Goal: Information Seeking & Learning: Learn about a topic

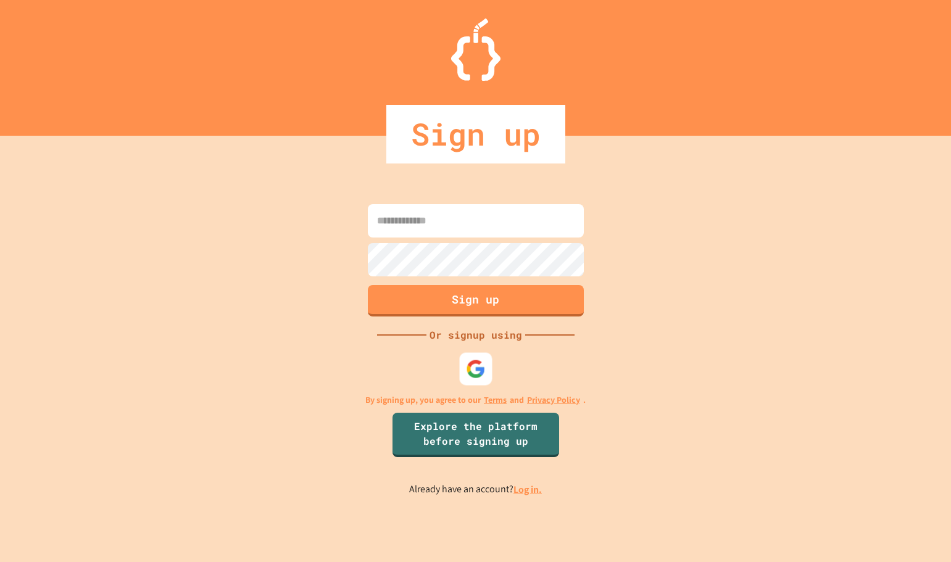
click at [463, 362] on div at bounding box center [475, 368] width 33 height 33
click at [486, 367] on div at bounding box center [475, 369] width 34 height 34
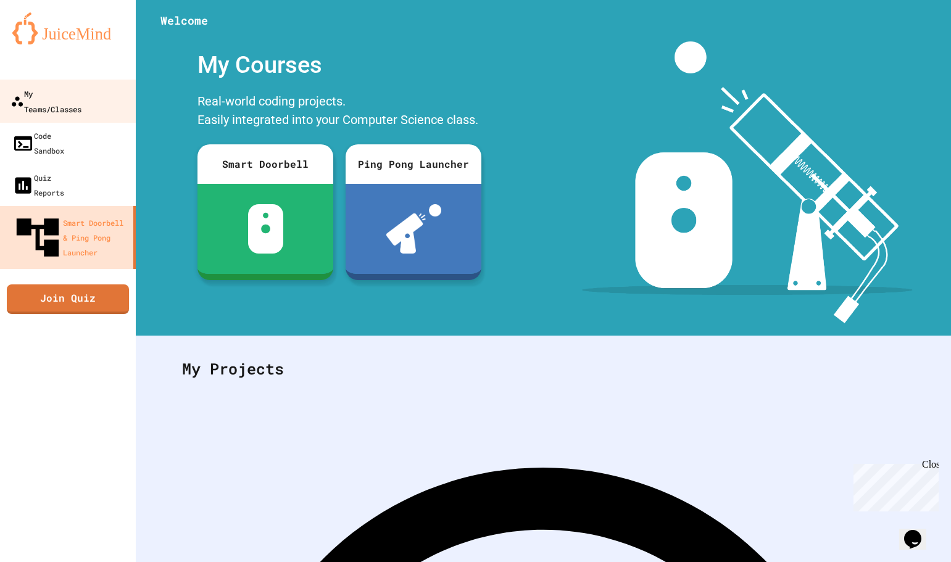
click at [79, 86] on div "My Teams/Classes" at bounding box center [45, 101] width 71 height 30
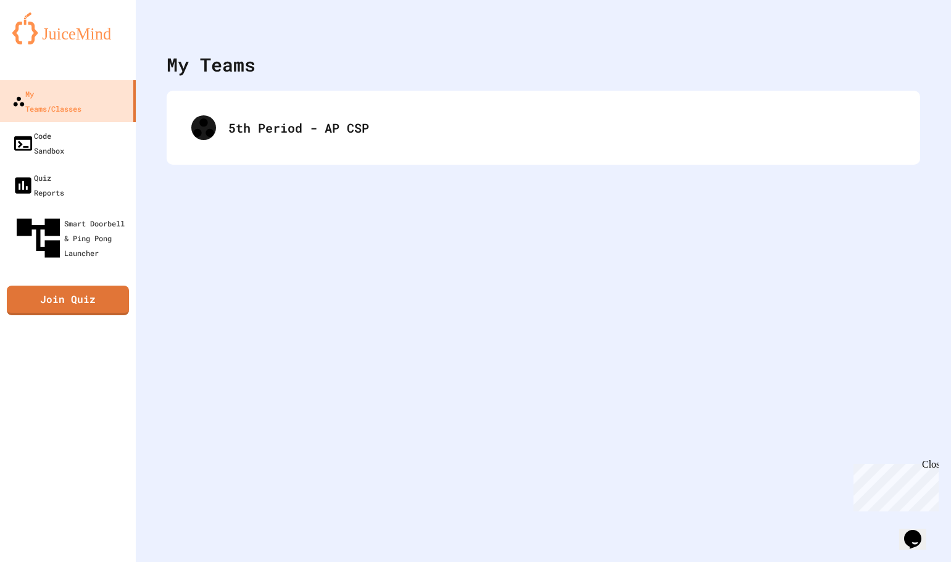
click at [275, 154] on div "5th Period - AP CSP" at bounding box center [543, 128] width 753 height 74
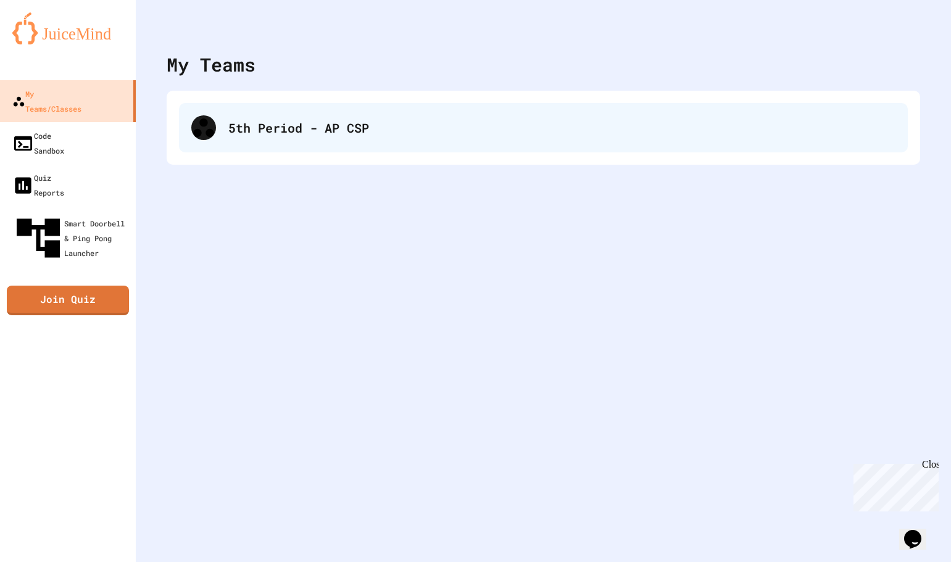
click at [283, 130] on div "5th Period - AP CSP" at bounding box center [561, 127] width 667 height 19
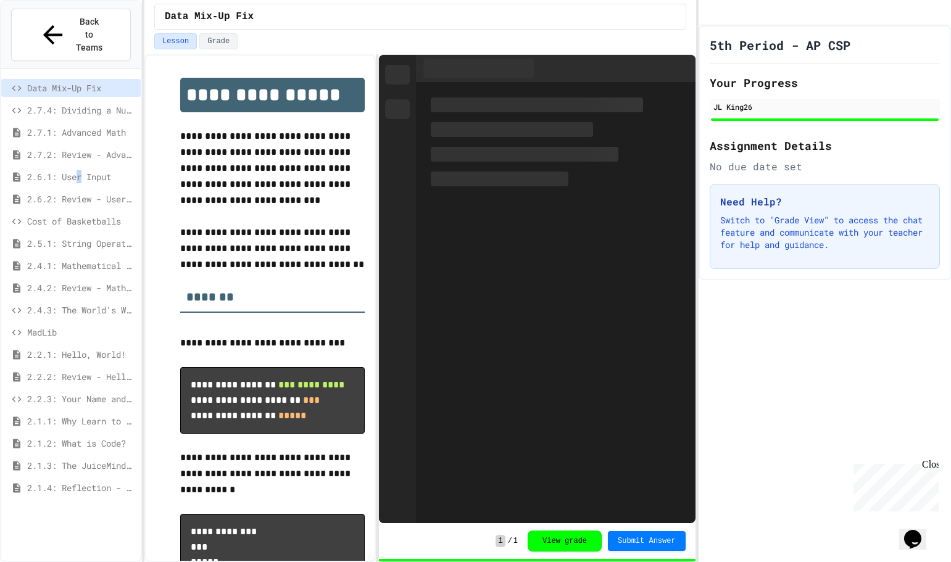
click at [86, 170] on span "2.6.1: User Input" at bounding box center [81, 176] width 109 height 13
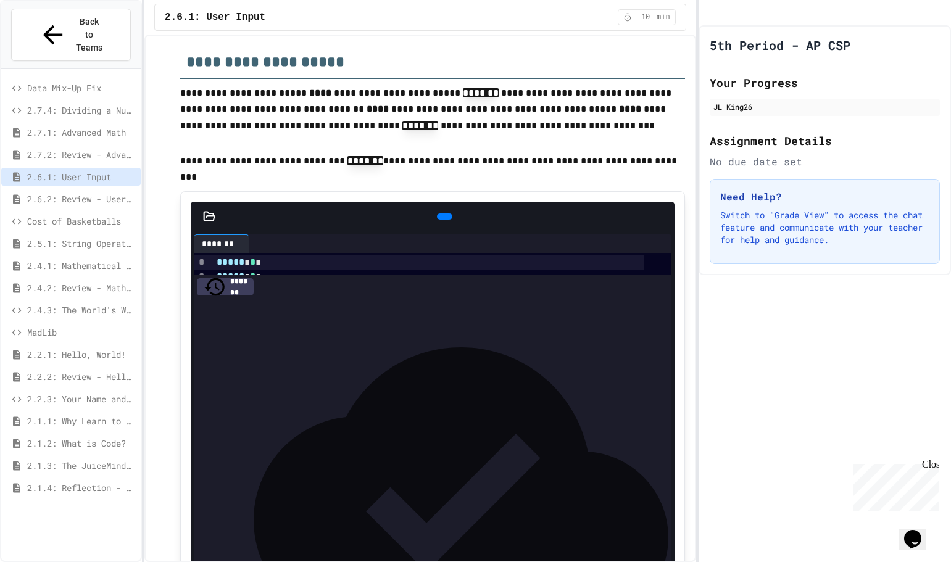
scroll to position [308, 0]
click at [75, 23] on span "Back to Teams" at bounding box center [89, 34] width 29 height 39
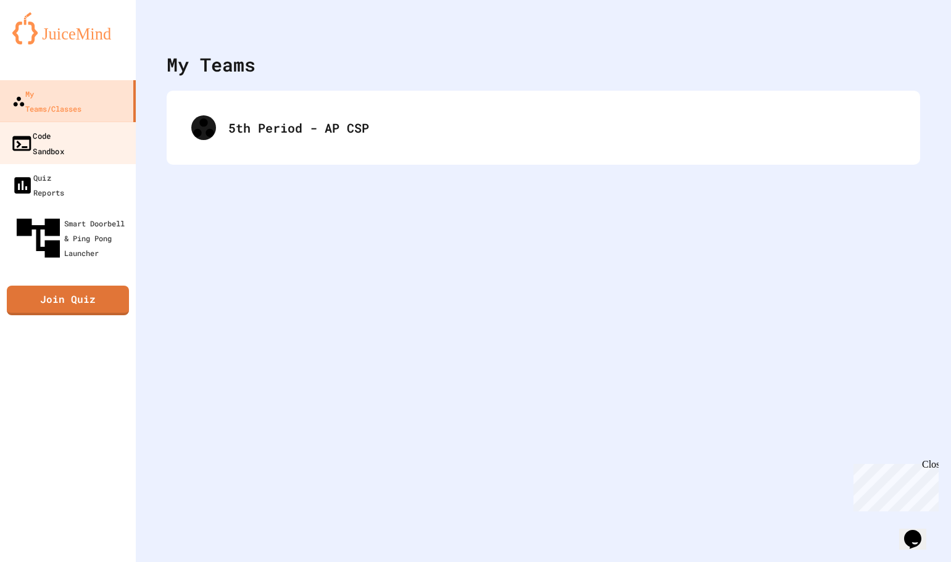
click at [64, 128] on div "Code Sandbox" at bounding box center [37, 143] width 54 height 30
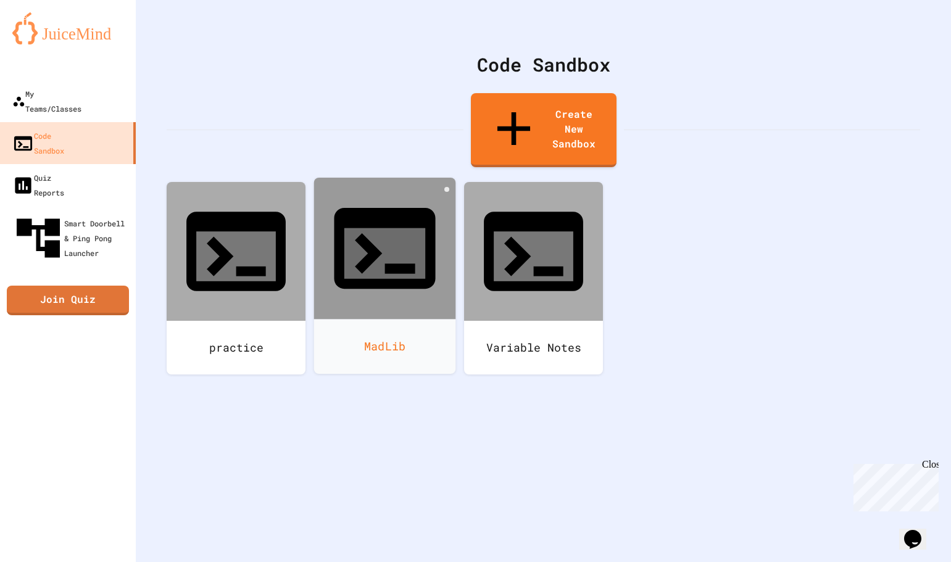
click at [386, 207] on div at bounding box center [385, 249] width 142 height 142
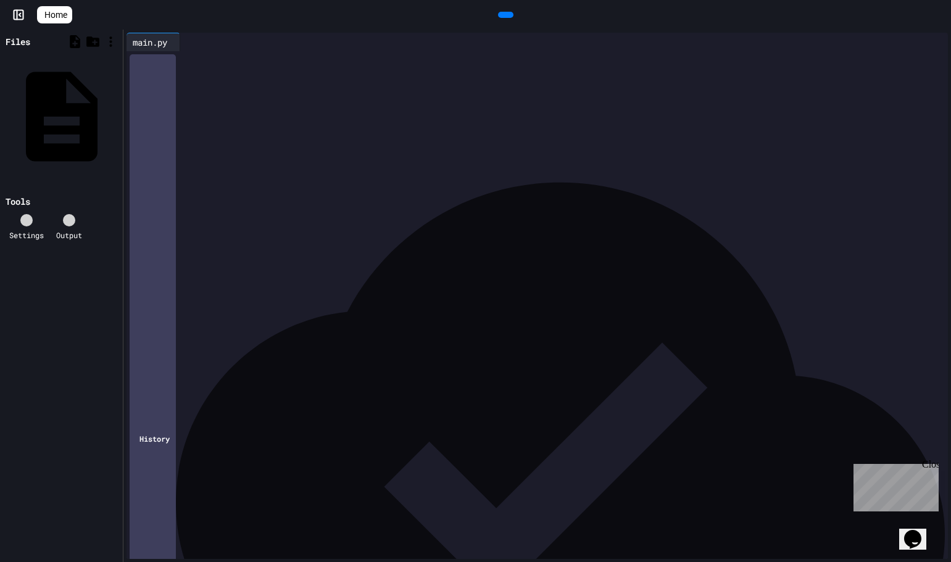
click at [504, 15] on icon at bounding box center [504, 15] width 0 height 0
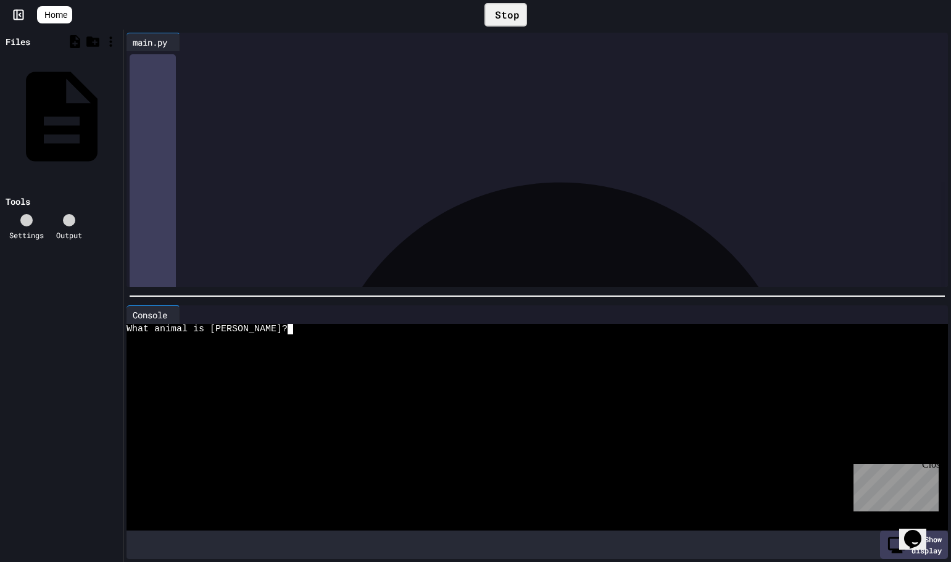
click at [330, 324] on div "What animal is [PERSON_NAME]?" at bounding box center [526, 329] width 800 height 10
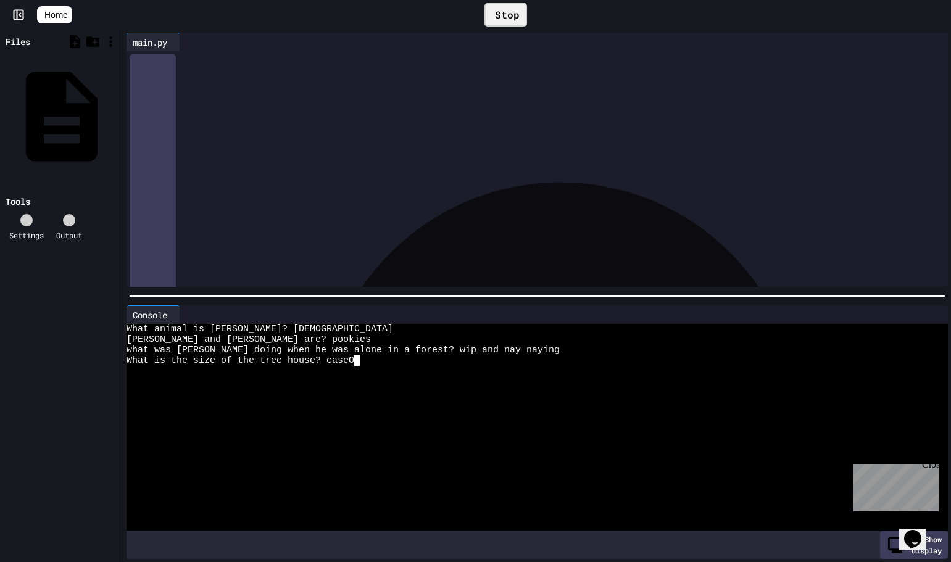
scroll to position [0, 2]
type textarea "*"
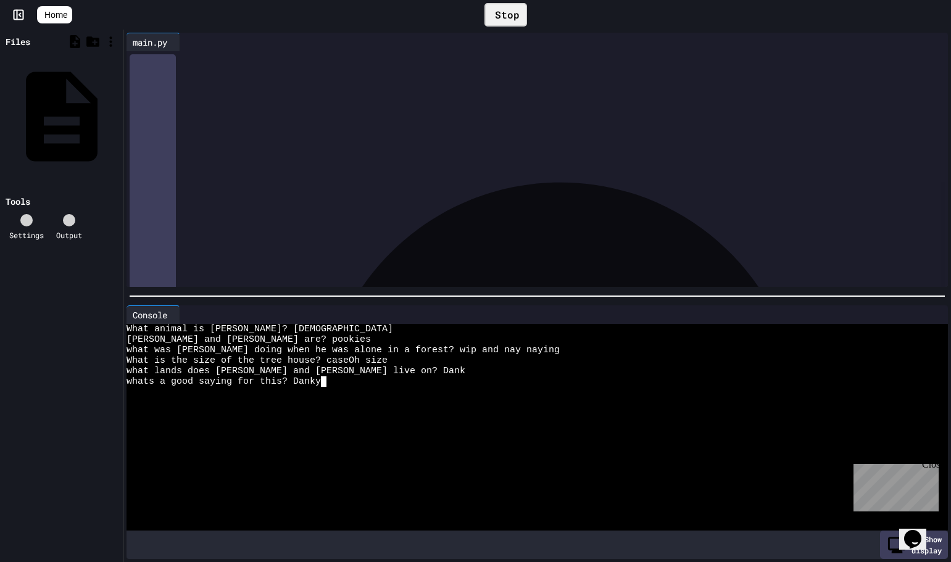
type textarea "****"
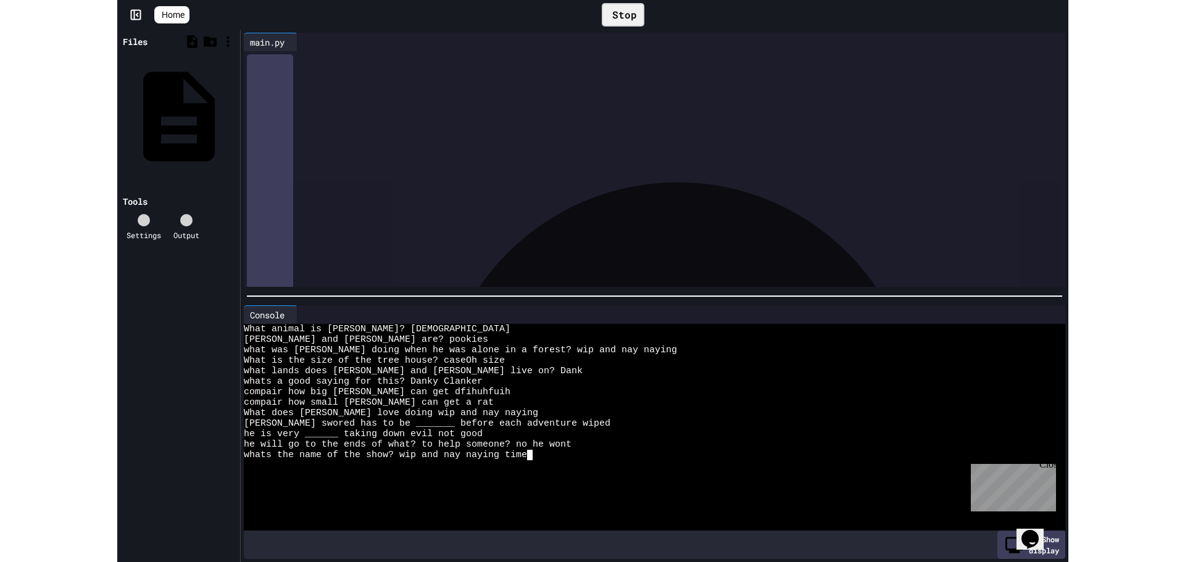
scroll to position [0, 0]
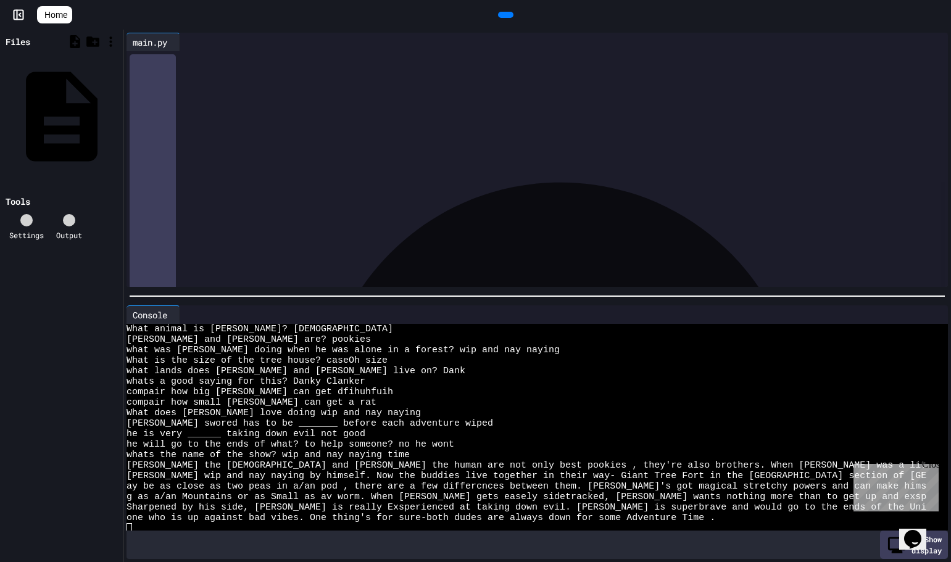
click at [932, 466] on div "Close" at bounding box center [929, 466] width 15 height 15
drag, startPoint x: 126, startPoint y: 481, endPoint x: 199, endPoint y: 481, distance: 73.4
click at [199, 481] on div "Console WWWWWWWWWWWWWWWWWWWWWWWWWWWWWWWW What animal is [PERSON_NAME]? [DEMOGRA…" at bounding box center [536, 432] width 827 height 260
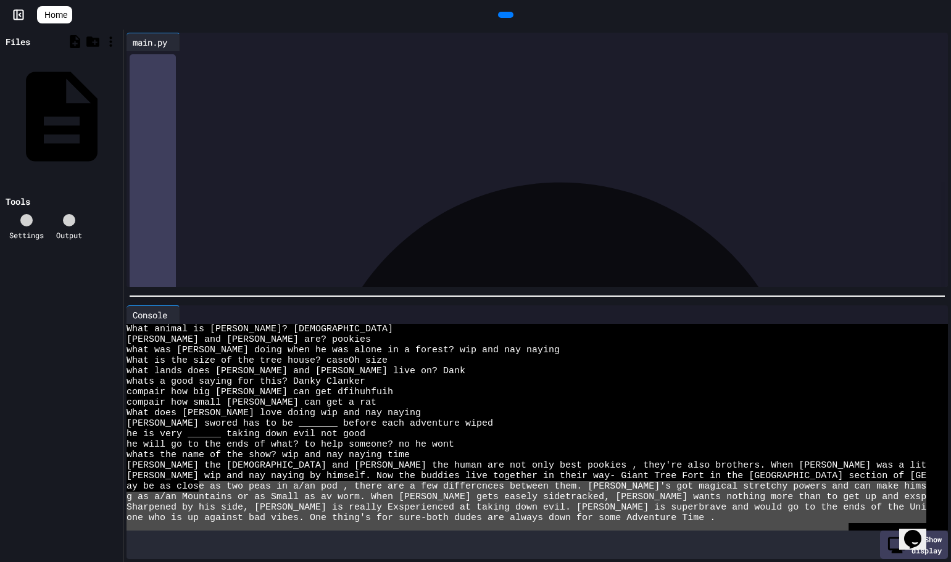
drag, startPoint x: 199, startPoint y: 481, endPoint x: 759, endPoint y: 523, distance: 561.8
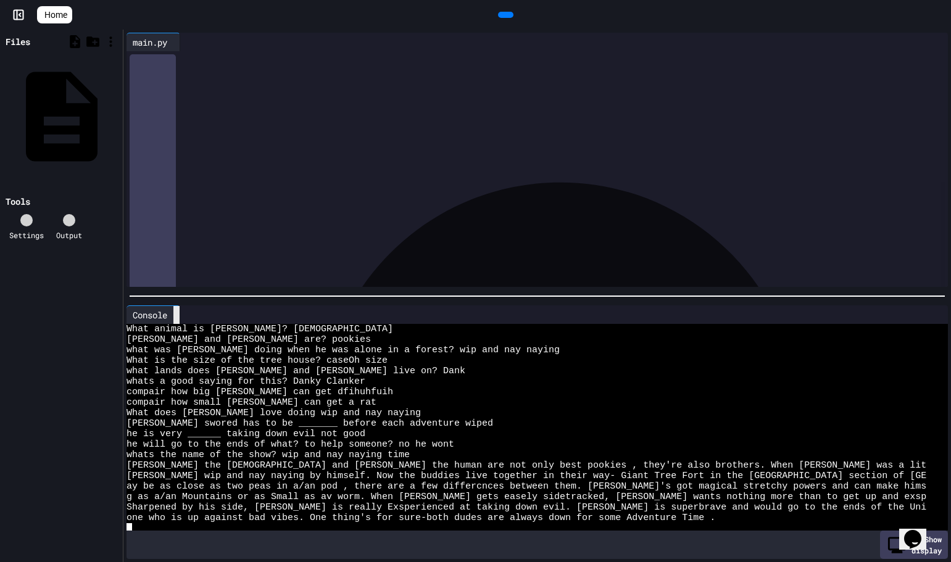
click at [176, 315] on icon at bounding box center [176, 315] width 0 height 0
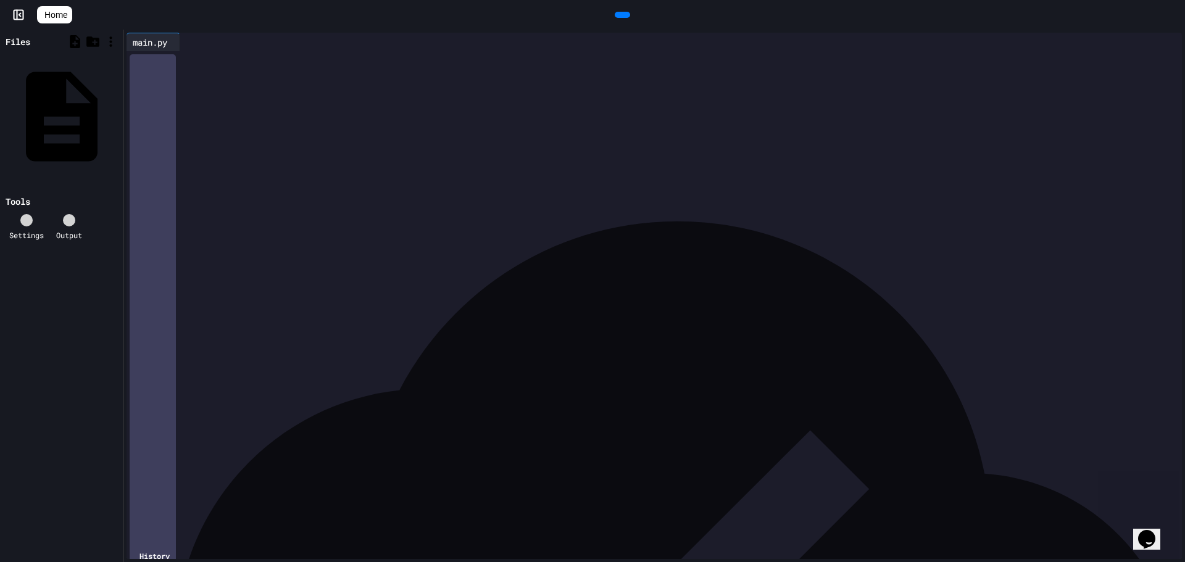
scroll to position [255, 0]
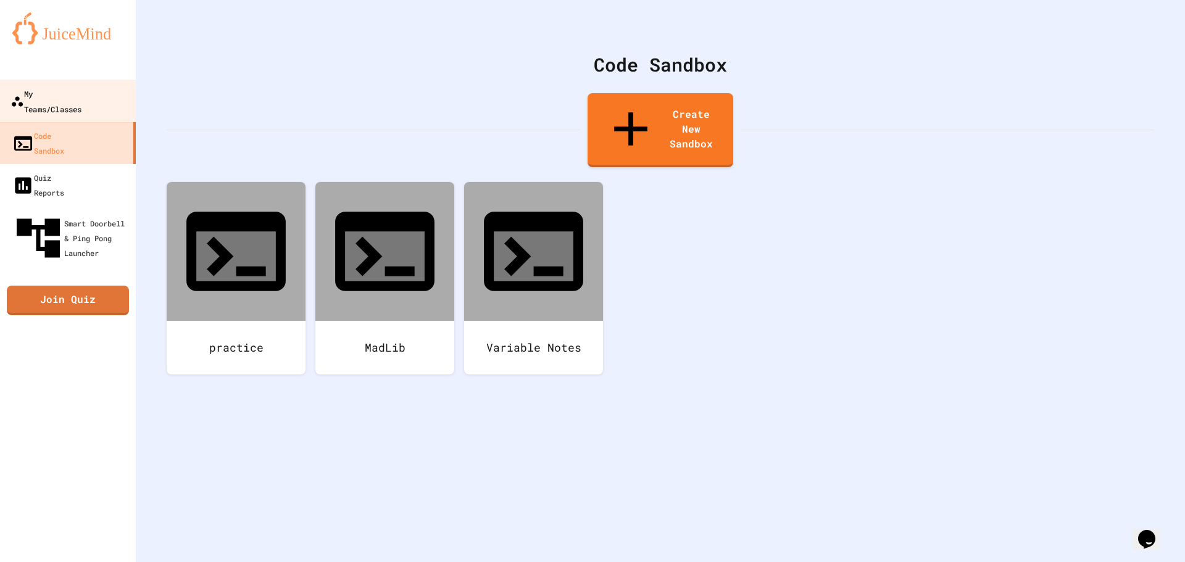
click at [43, 95] on div "My Teams/Classes" at bounding box center [45, 101] width 71 height 30
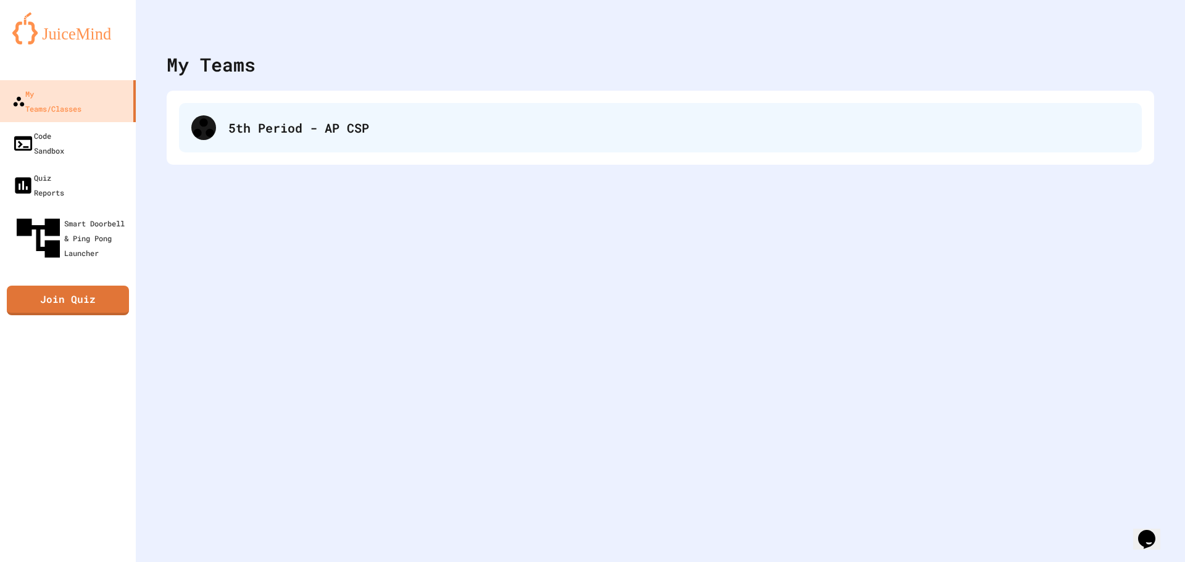
click at [244, 133] on div "5th Period - AP CSP" at bounding box center [678, 127] width 901 height 19
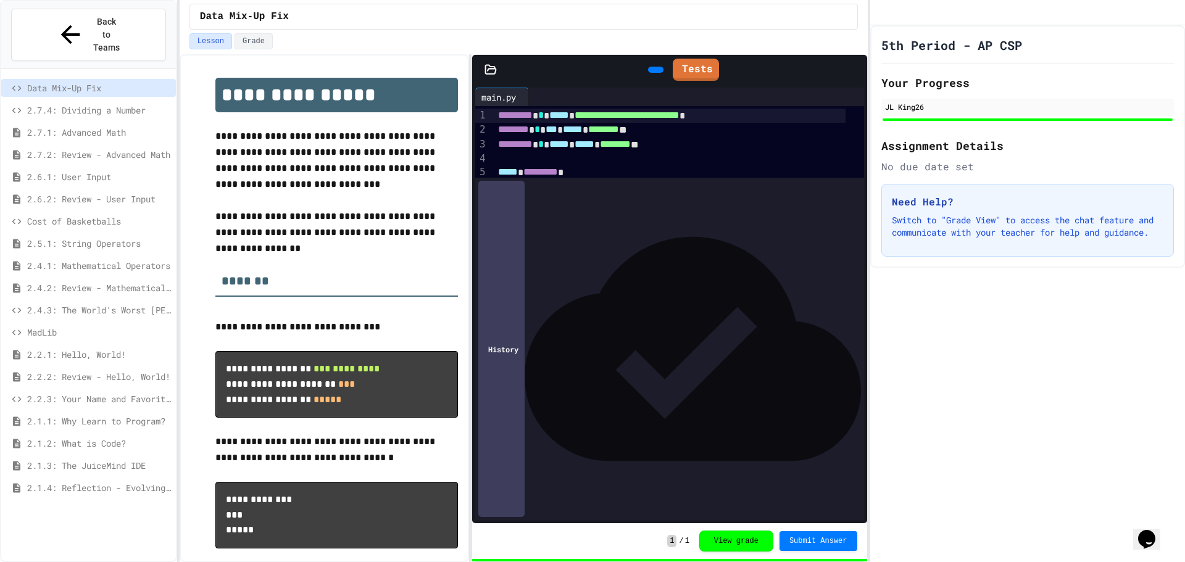
click at [126, 170] on span "2.6.1: User Input" at bounding box center [99, 176] width 144 height 13
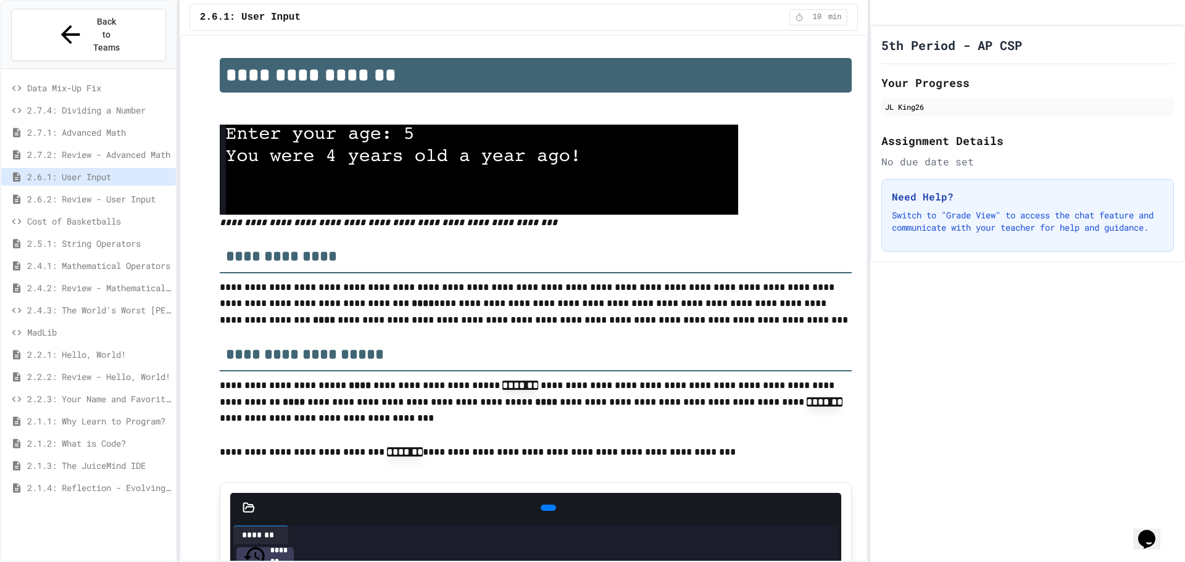
click at [109, 36] on div "Back to Teams" at bounding box center [88, 35] width 175 height 68
click at [112, 22] on span "Back to Teams" at bounding box center [106, 34] width 29 height 39
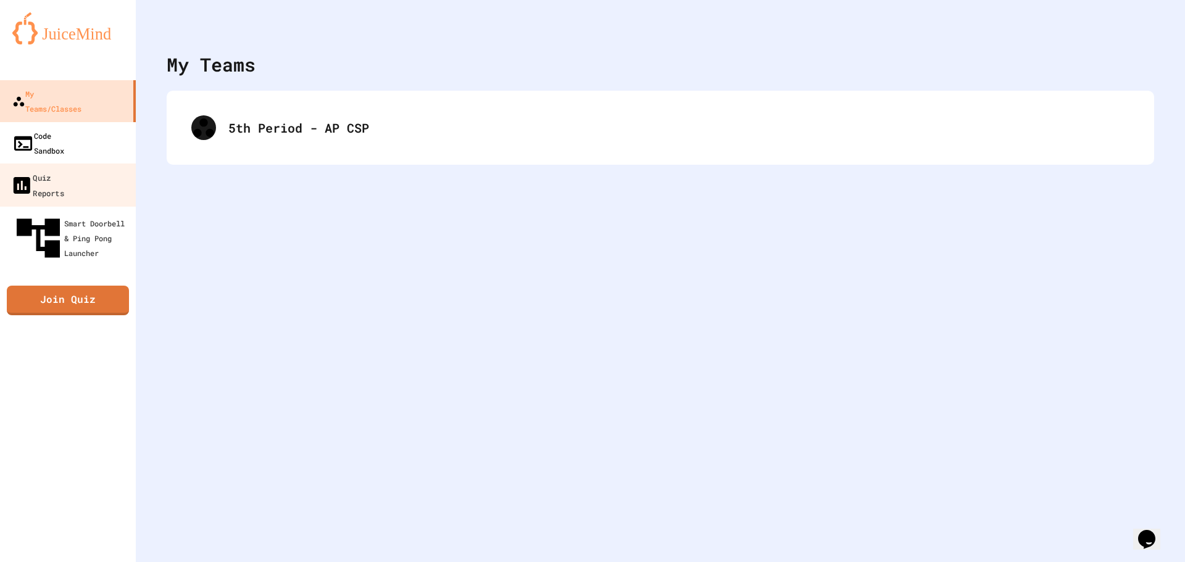
click at [64, 128] on div "Code Sandbox" at bounding box center [38, 143] width 52 height 30
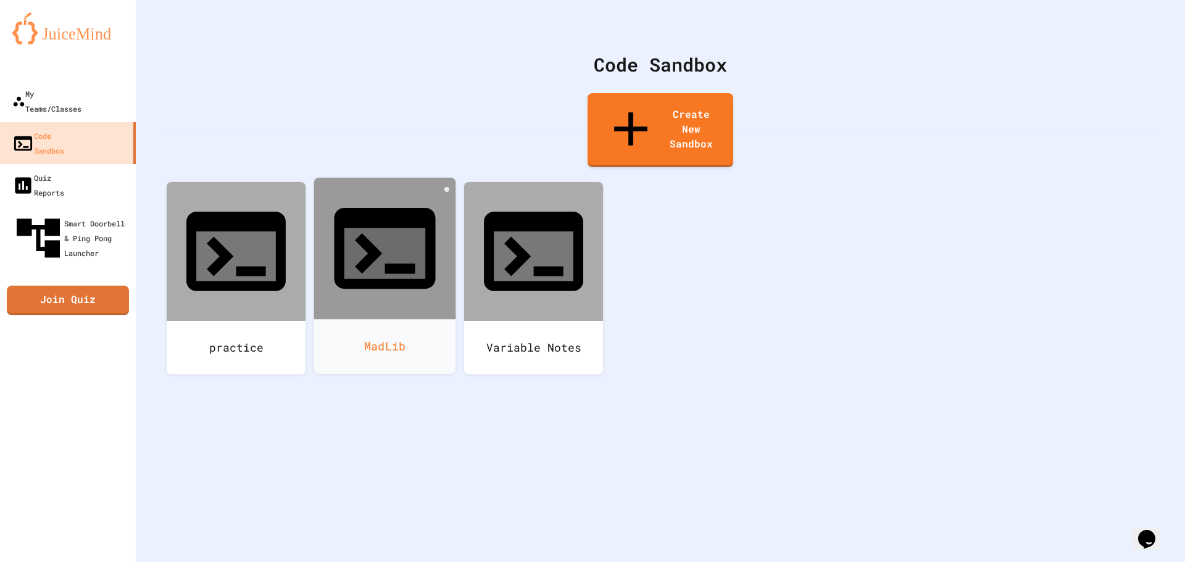
click at [379, 233] on icon at bounding box center [368, 253] width 27 height 41
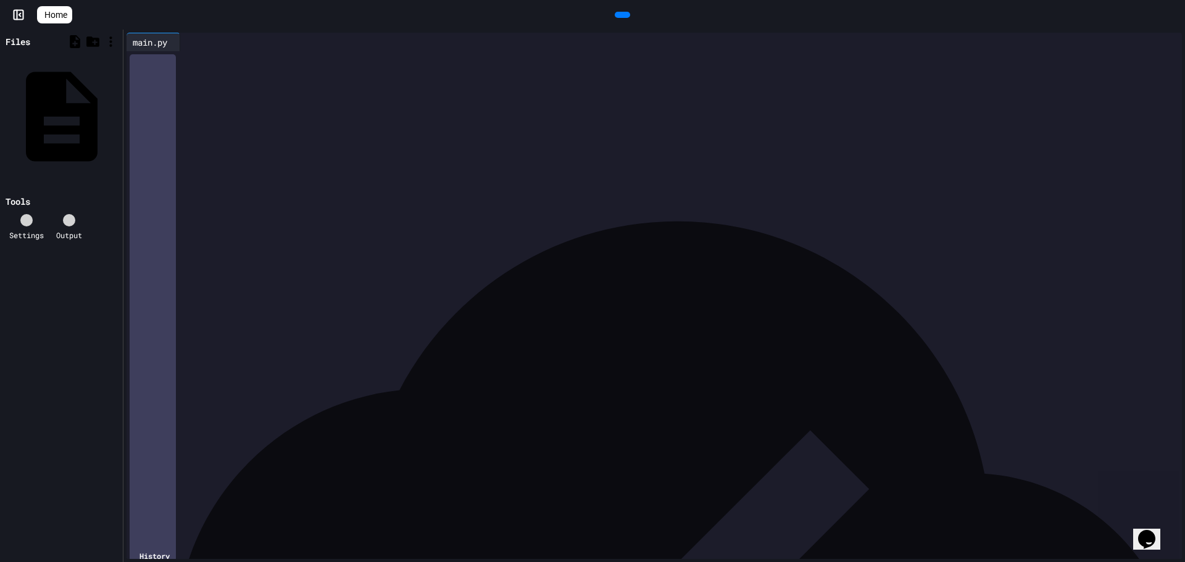
scroll to position [255, 0]
drag, startPoint x: 220, startPoint y: 269, endPoint x: 408, endPoint y: 269, distance: 188.2
click at [53, 10] on link "Home" at bounding box center [54, 14] width 35 height 17
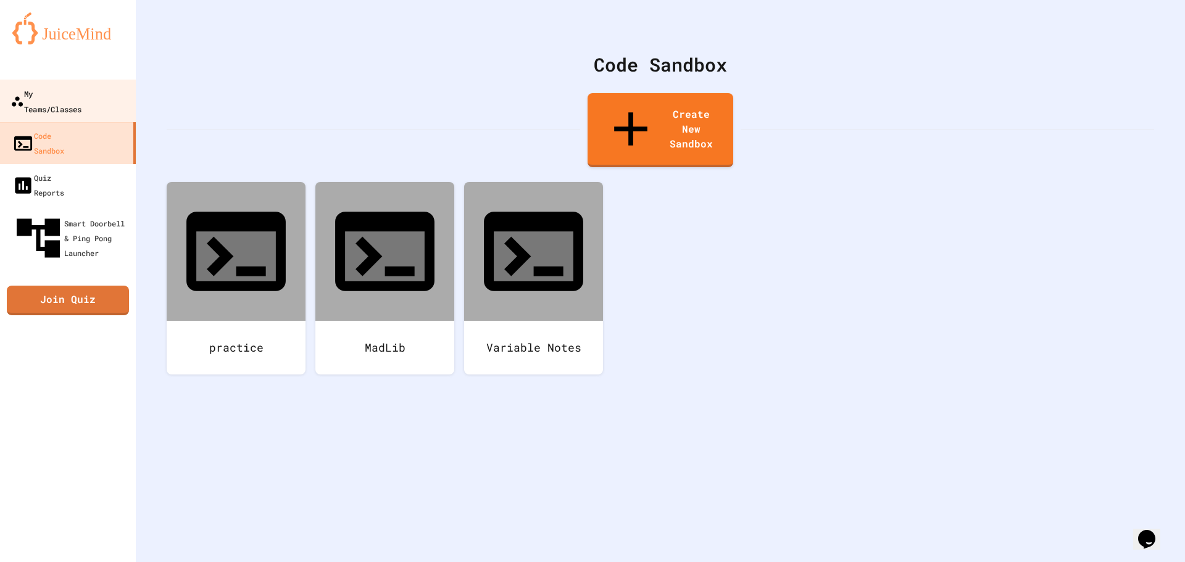
click at [45, 93] on div "My Teams/Classes" at bounding box center [45, 101] width 71 height 30
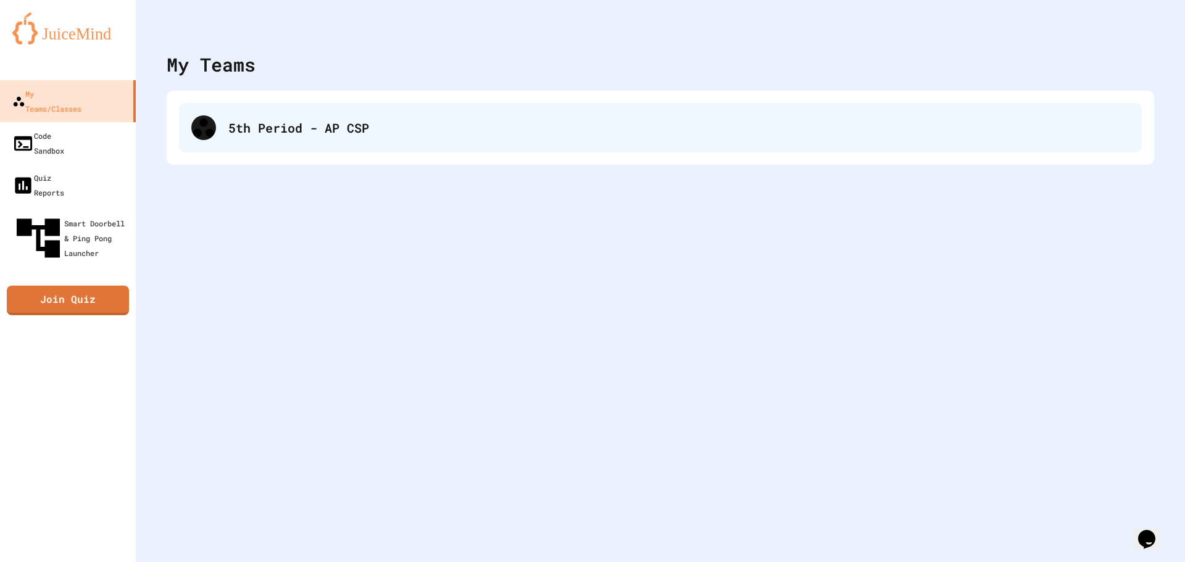
click at [252, 126] on div "5th Period - AP CSP" at bounding box center [678, 127] width 901 height 19
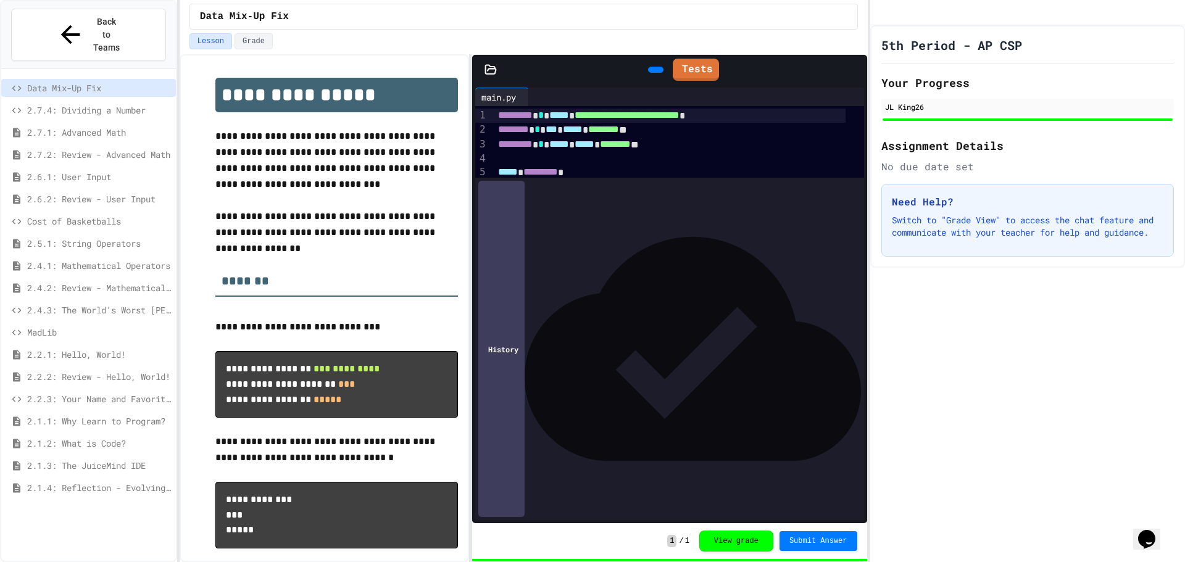
click at [110, 170] on span "2.6.1: User Input" at bounding box center [99, 176] width 144 height 13
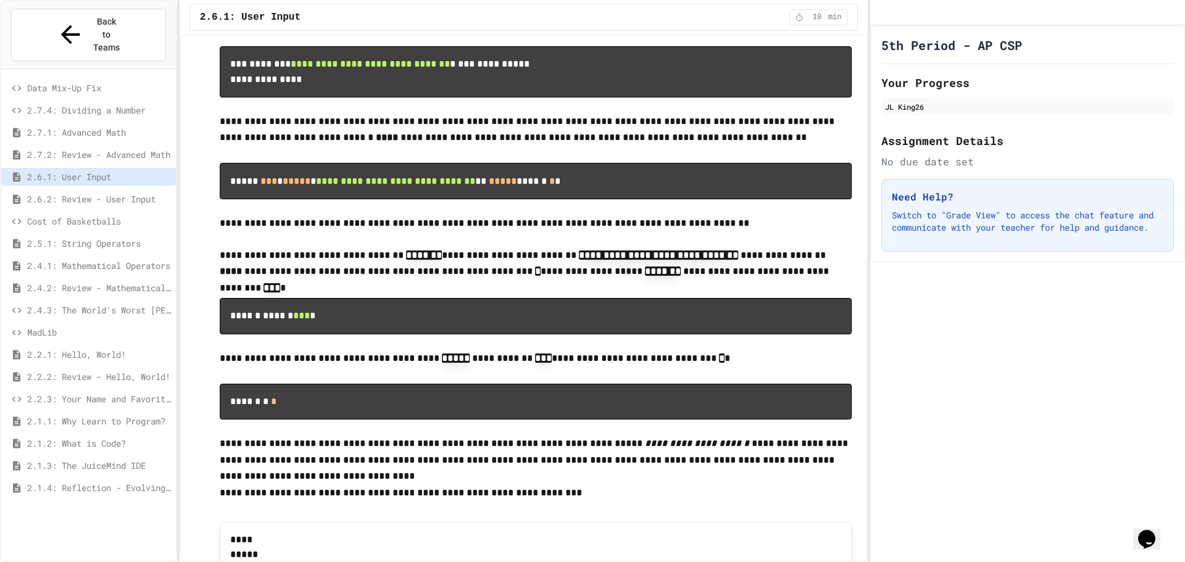
scroll to position [3702, 0]
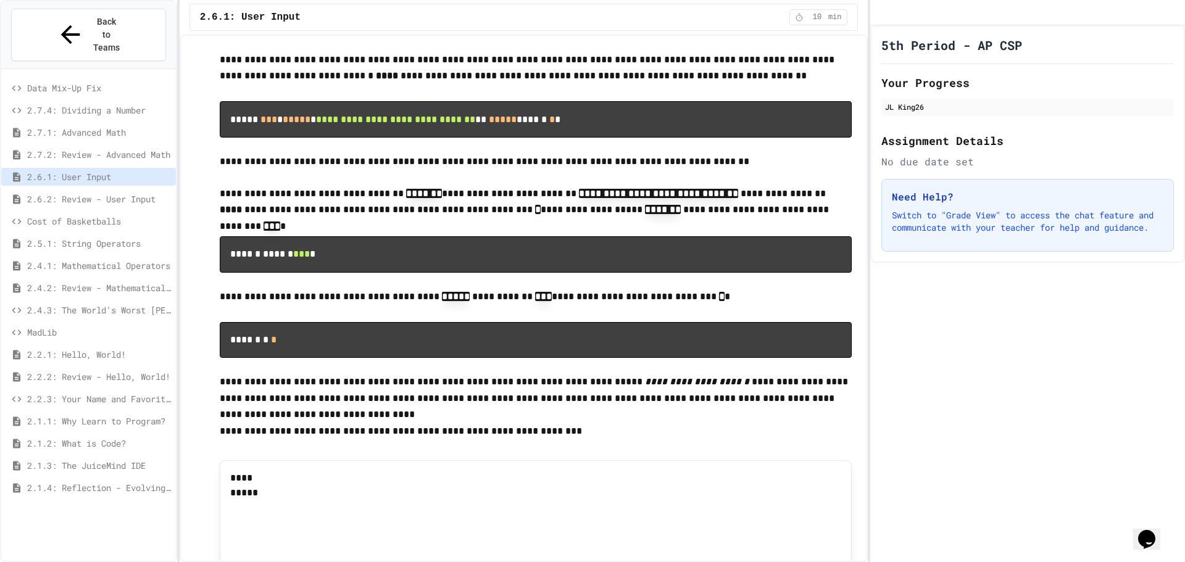
click at [96, 190] on div "2.6.2: Review - User Input" at bounding box center [88, 199] width 175 height 18
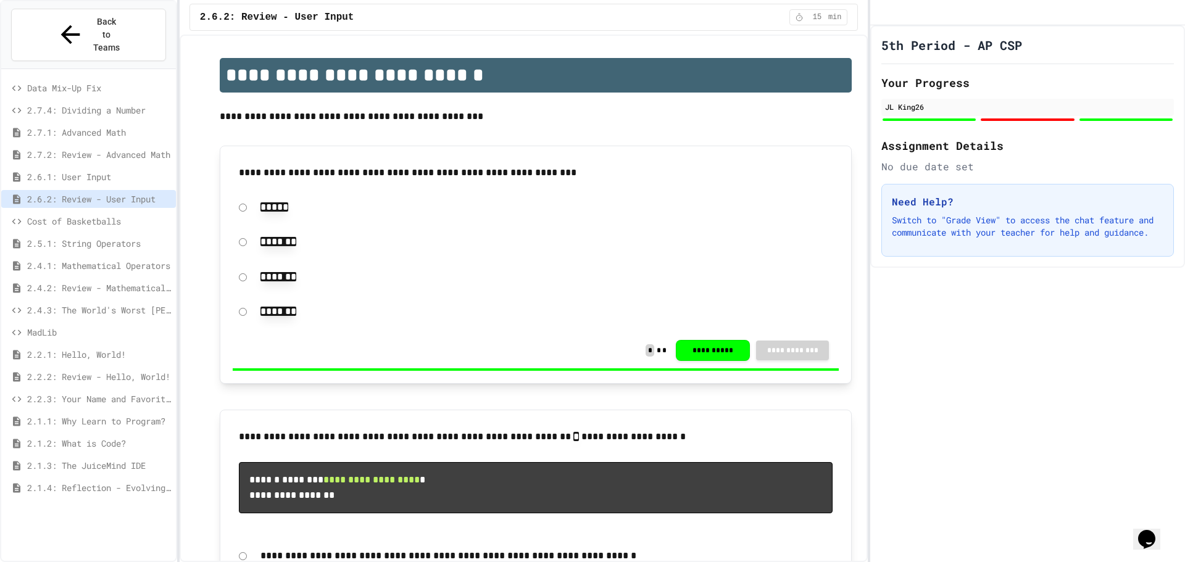
click at [107, 437] on span "2.1.2: What is Code?" at bounding box center [99, 443] width 144 height 13
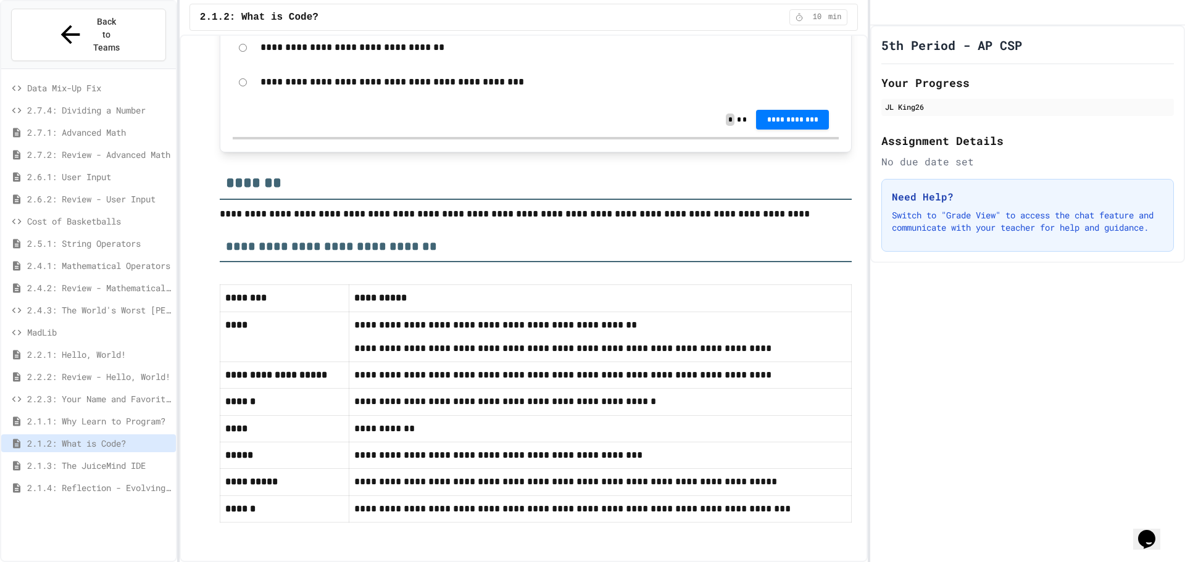
scroll to position [6299, 0]
click at [155, 457] on div "2.1.3: The JuiceMind IDE" at bounding box center [88, 466] width 175 height 18
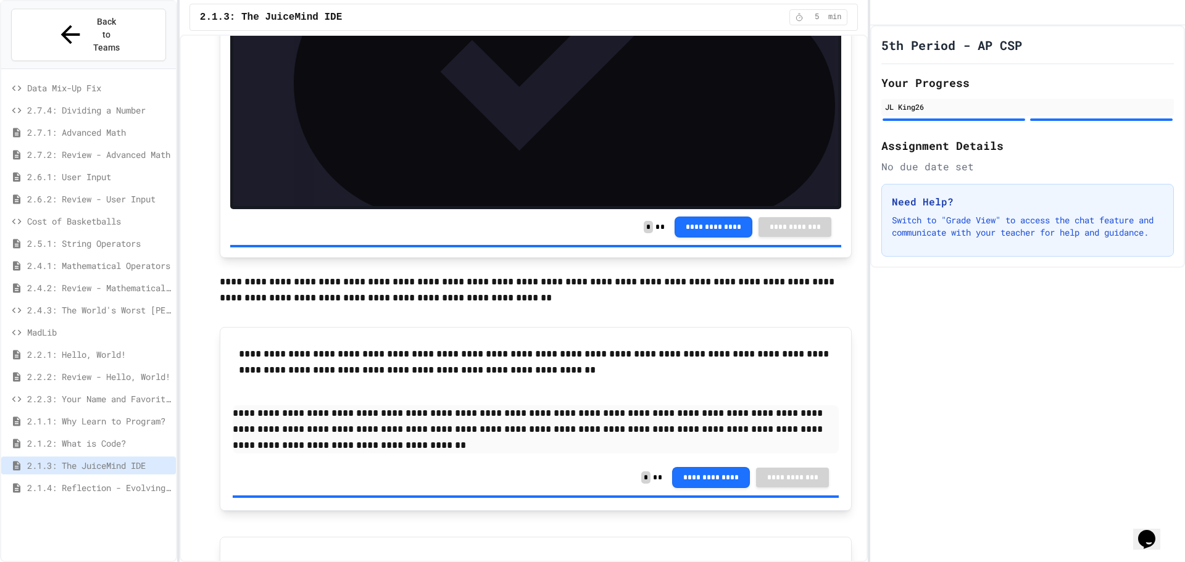
scroll to position [778, 0]
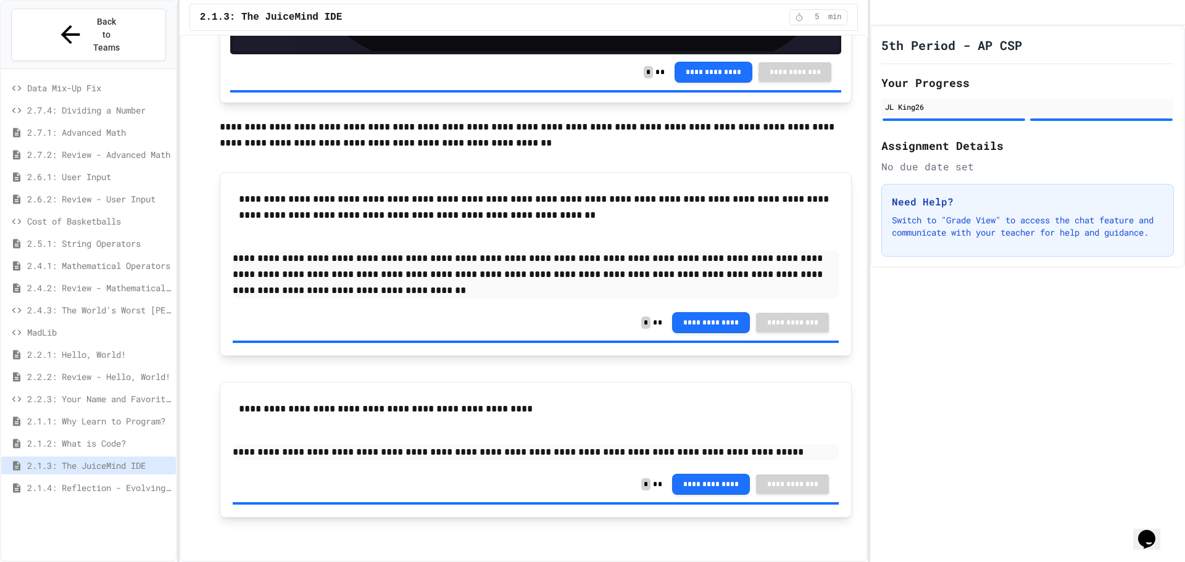
click at [122, 479] on div "2.1.4: Reflection - Evolving Technology" at bounding box center [88, 490] width 175 height 22
click at [117, 481] on span "2.1.4: Reflection - Evolving Technology" at bounding box center [99, 487] width 144 height 13
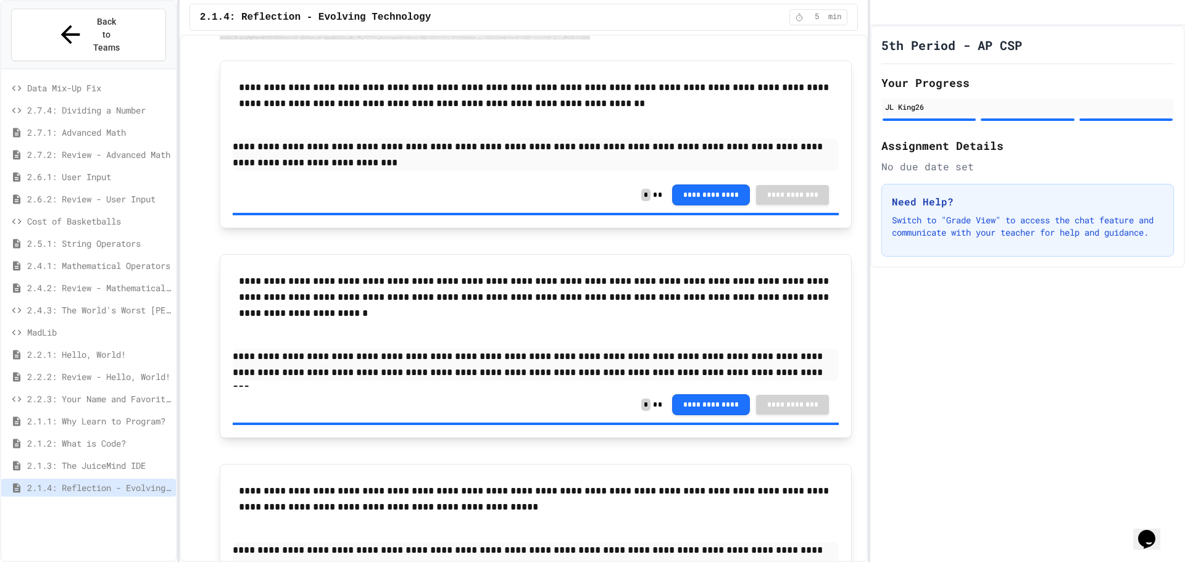
scroll to position [584, 0]
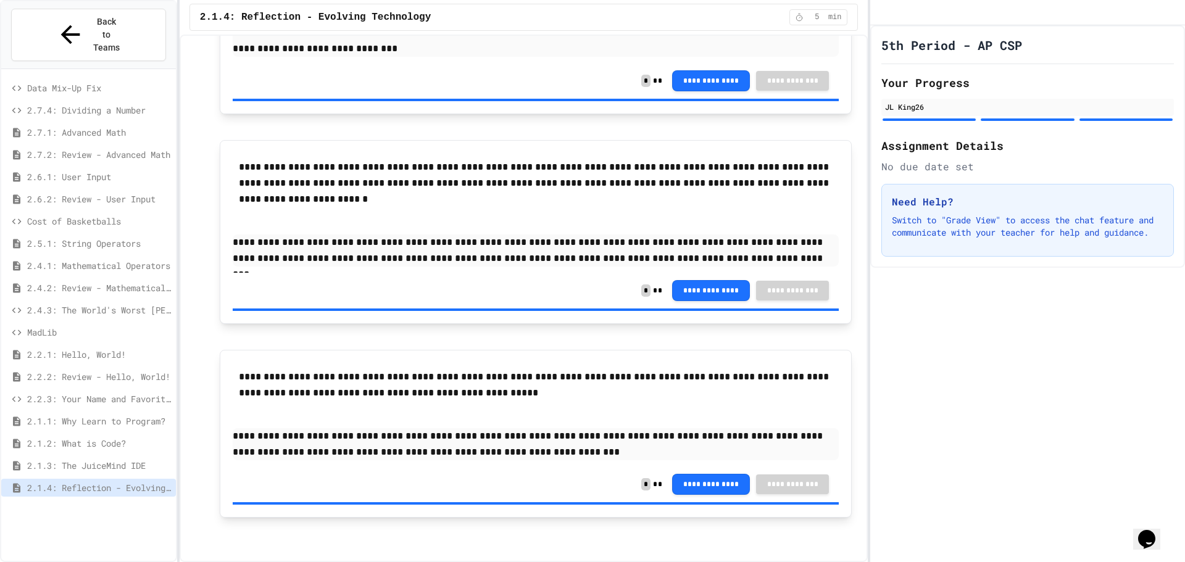
click at [131, 434] on div "2.1.2: What is Code?" at bounding box center [88, 443] width 175 height 18
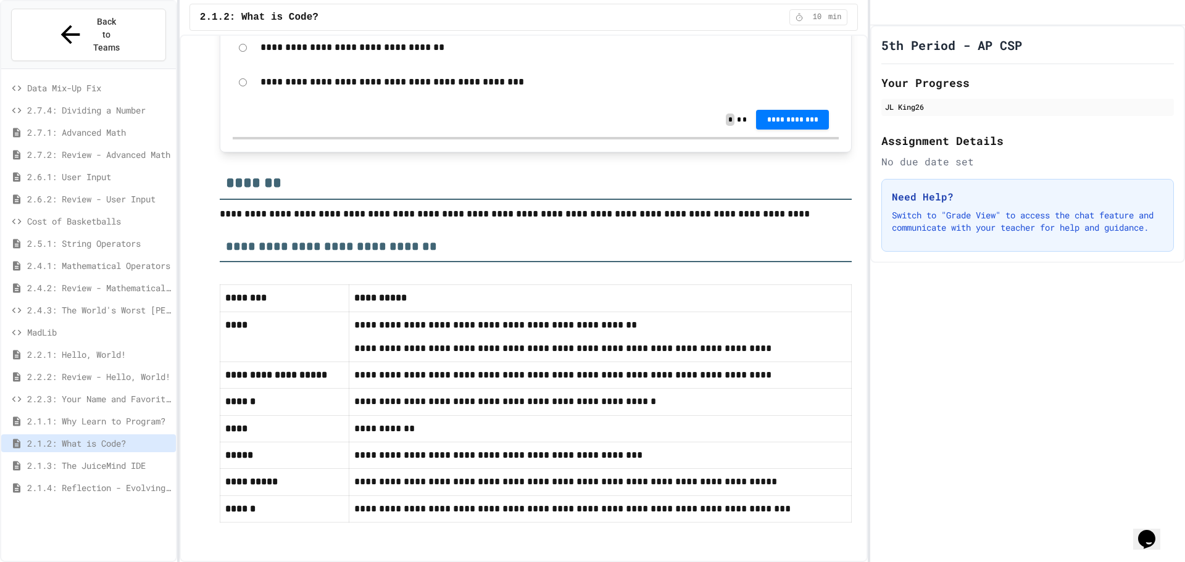
scroll to position [6299, 0]
click at [70, 415] on span "2.1.1: Why Learn to Program?" at bounding box center [99, 421] width 144 height 13
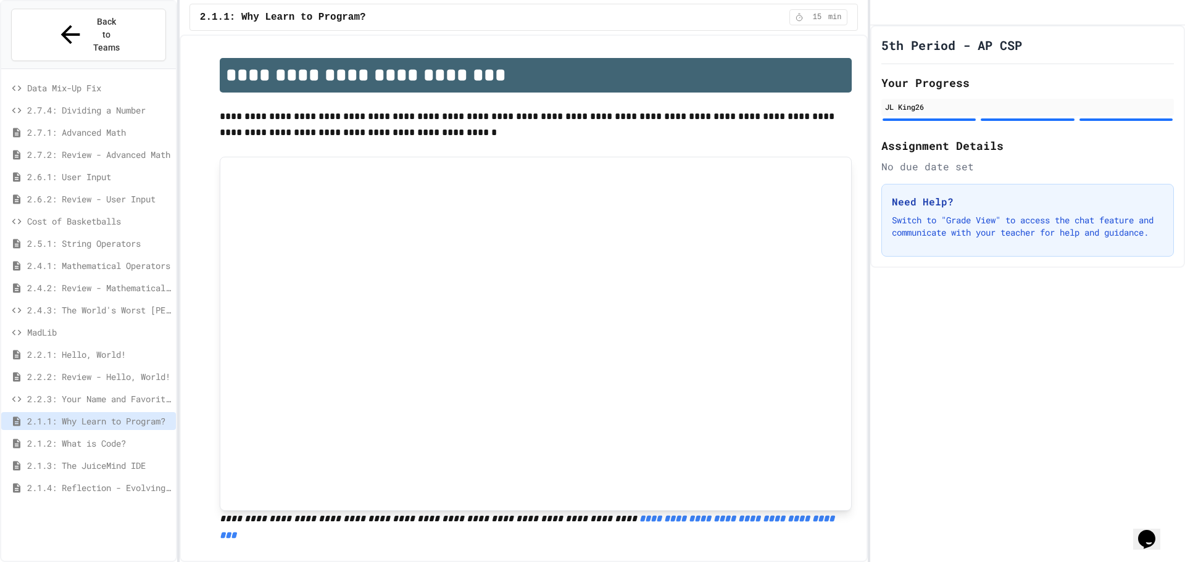
drag, startPoint x: 72, startPoint y: 398, endPoint x: 94, endPoint y: 384, distance: 25.5
click at [92, 392] on span "2.2.3: Your Name and Favorite Movie" at bounding box center [99, 398] width 144 height 13
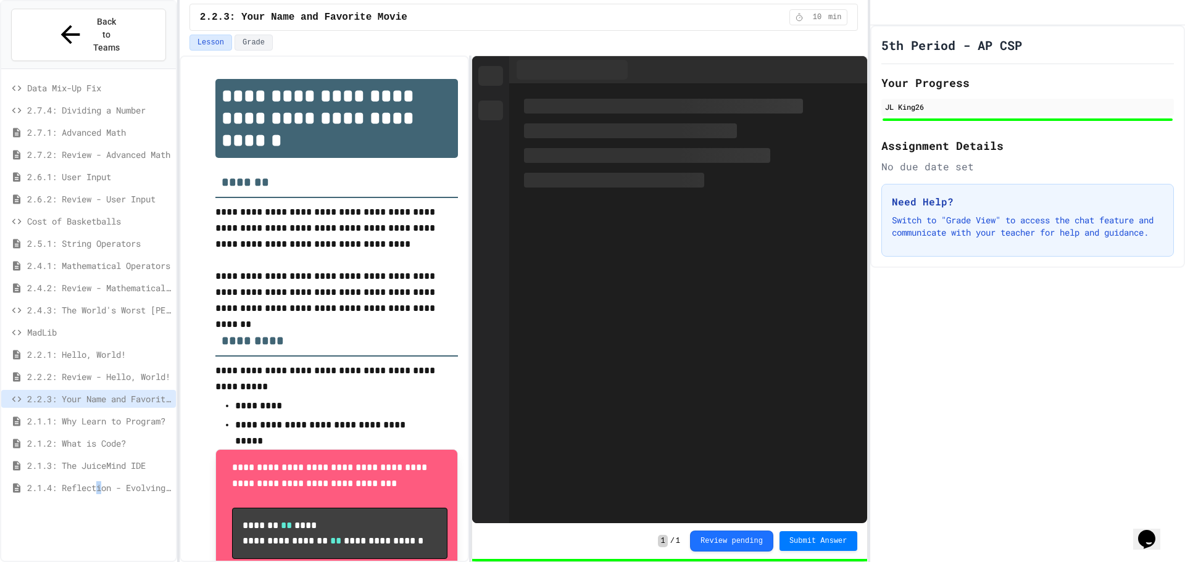
click at [108, 481] on span "2.1.4: Reflection - Evolving Technology" at bounding box center [99, 487] width 144 height 13
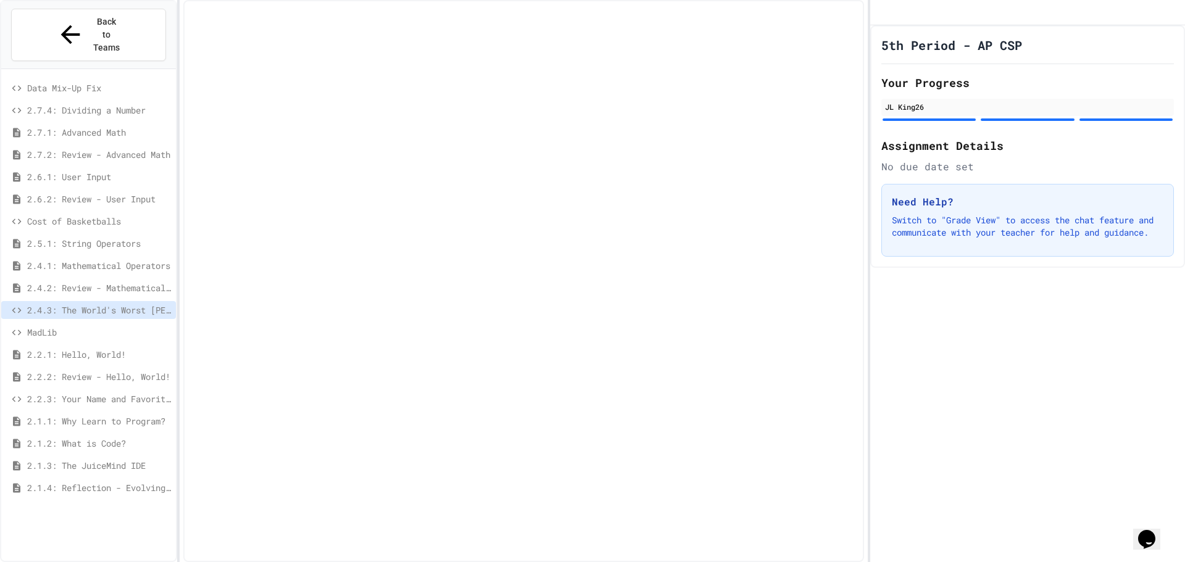
click at [122, 281] on span "2.4.2: Review - Mathematical Operators" at bounding box center [99, 287] width 144 height 13
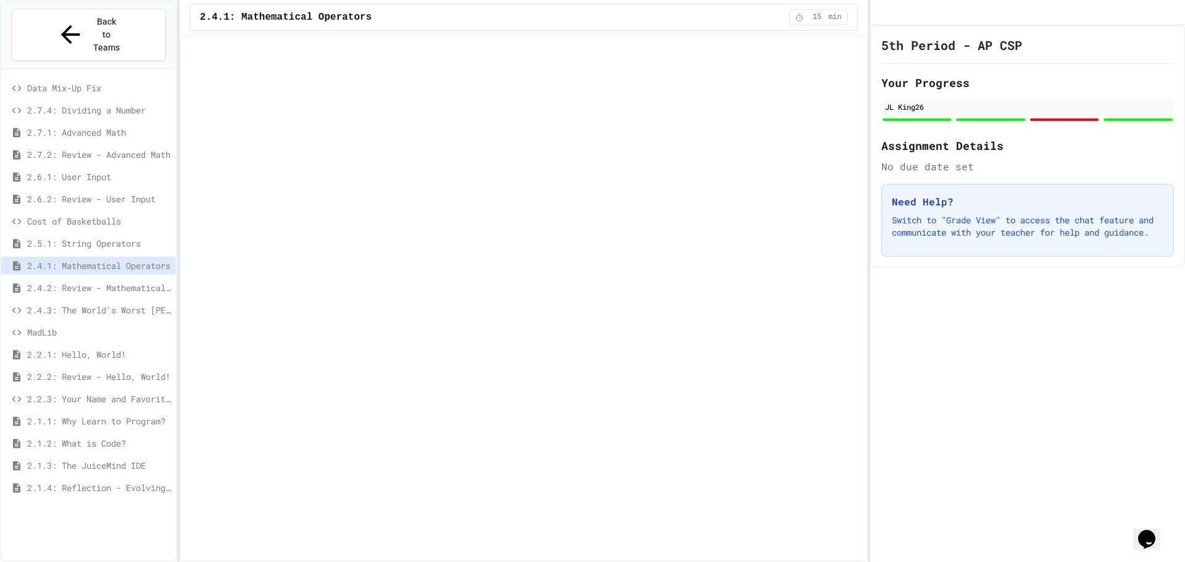
click at [118, 237] on span "2.5.1: String Operators" at bounding box center [99, 243] width 144 height 13
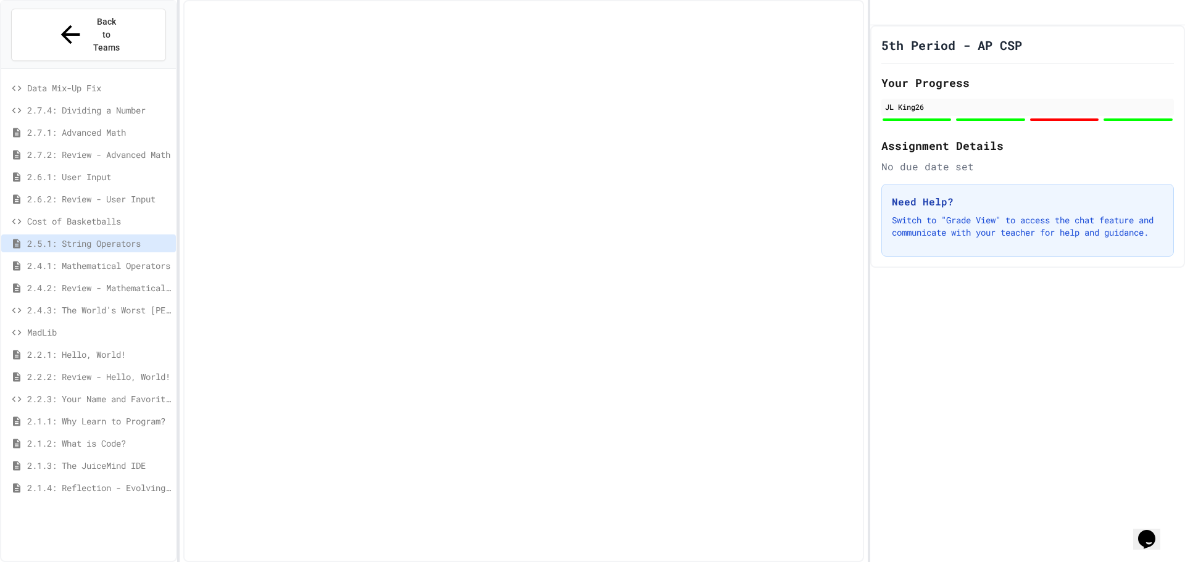
click at [118, 212] on div "Cost of Basketballs" at bounding box center [88, 221] width 175 height 18
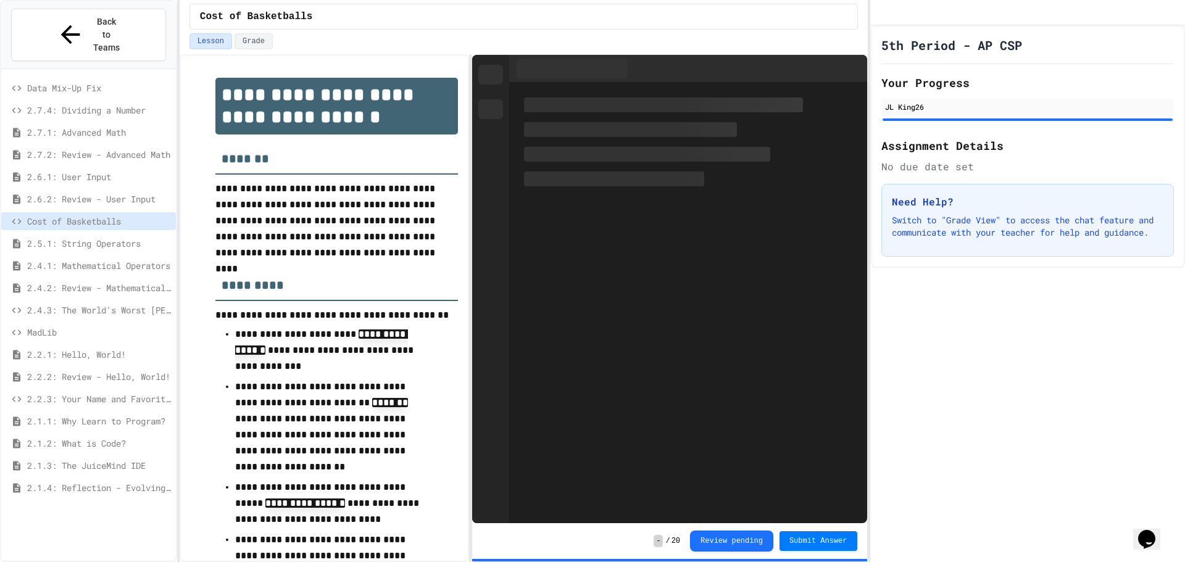
click at [139, 192] on span "2.6.2: Review - User Input" at bounding box center [99, 198] width 144 height 13
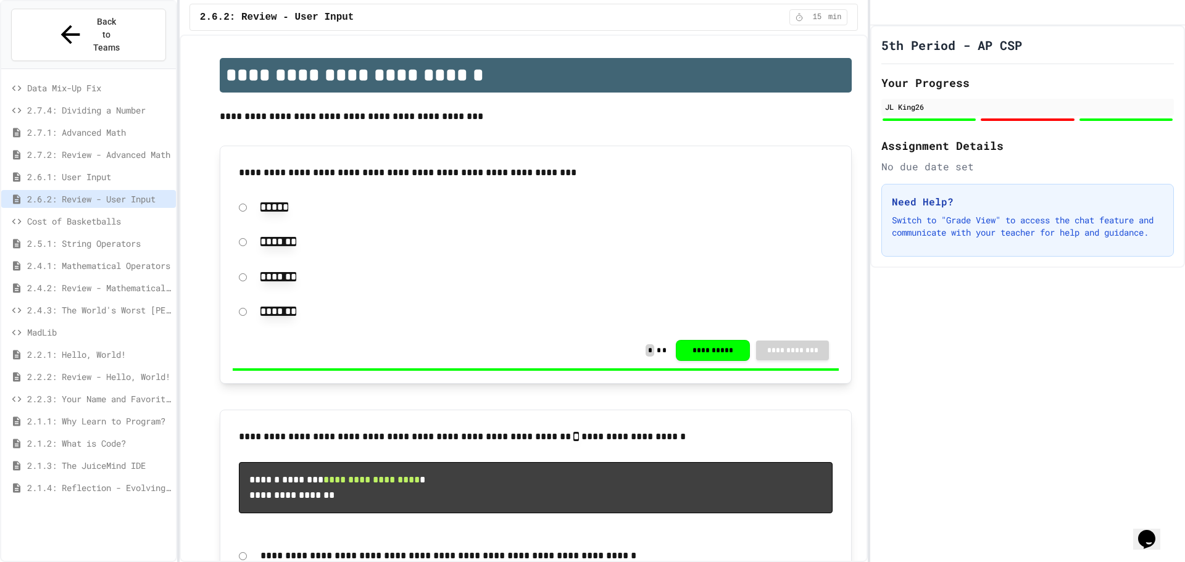
click at [106, 146] on div "2.7.2: Review - Advanced Math" at bounding box center [88, 155] width 175 height 18
